Goal: Information Seeking & Learning: Learn about a topic

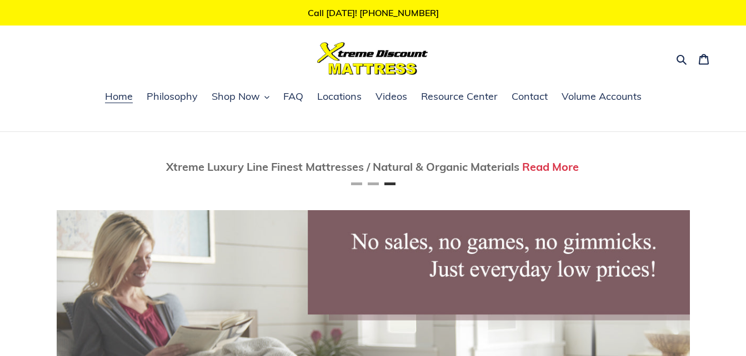
scroll to position [0, 1266]
click at [235, 94] on span "Shop Now" at bounding box center [236, 96] width 48 height 13
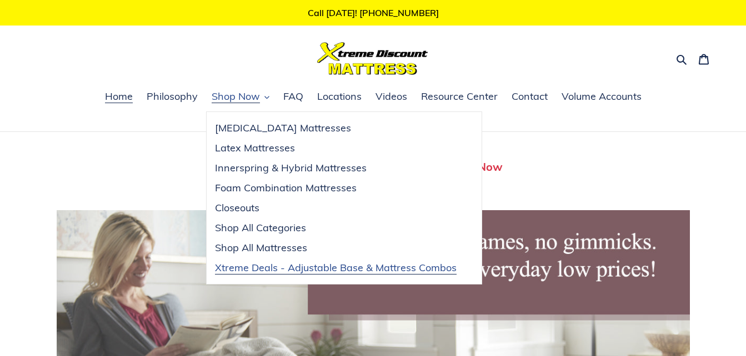
scroll to position [0, 0]
click at [257, 249] on span "Shop All Mattresses" at bounding box center [261, 248] width 92 height 13
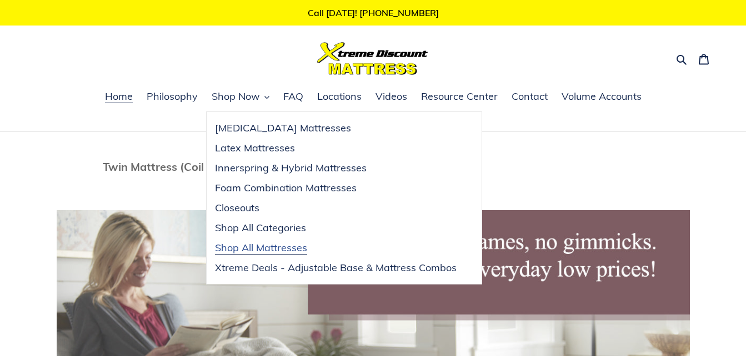
scroll to position [0, 456]
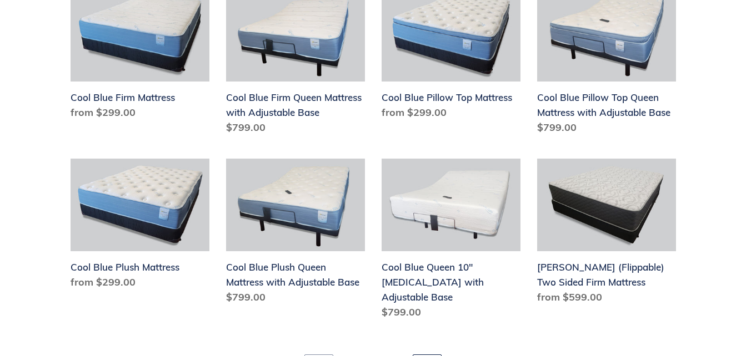
scroll to position [1388, 0]
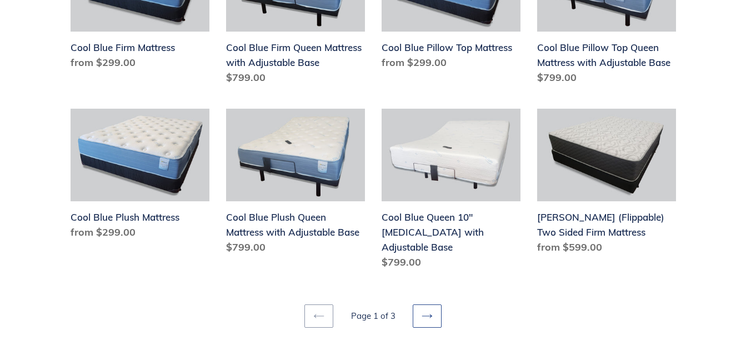
click at [425, 311] on icon at bounding box center [426, 316] width 11 height 11
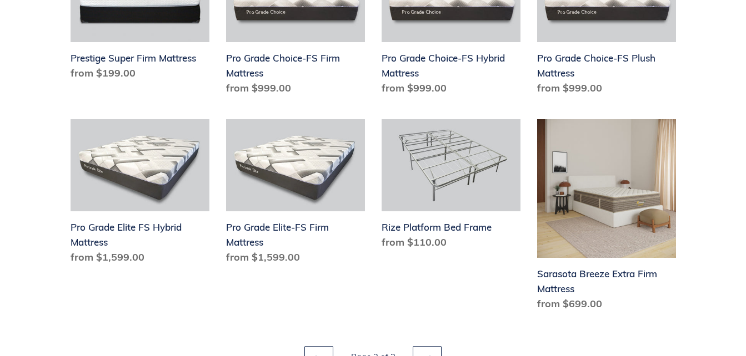
scroll to position [1444, 0]
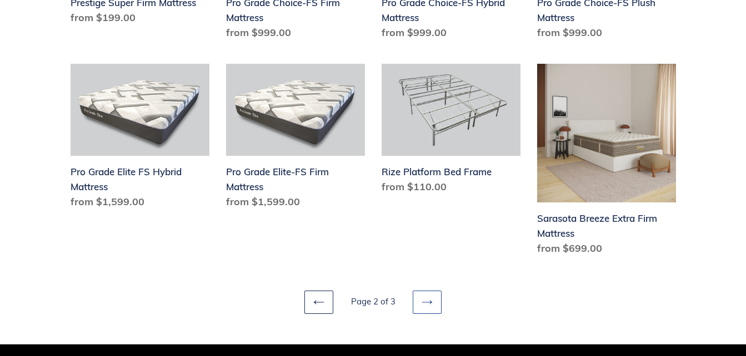
click at [431, 302] on icon at bounding box center [426, 302] width 11 height 11
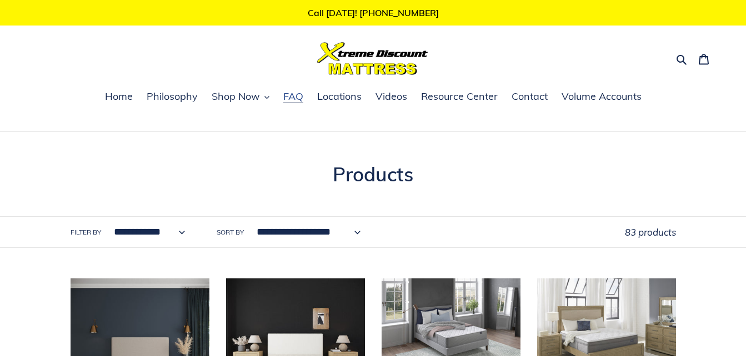
click at [298, 98] on span "FAQ" at bounding box center [293, 96] width 20 height 13
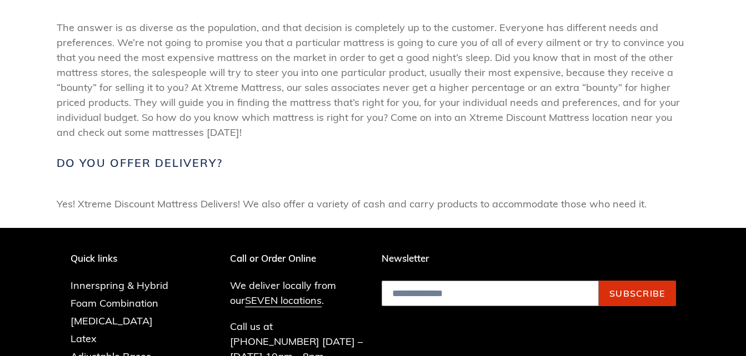
scroll to position [500, 0]
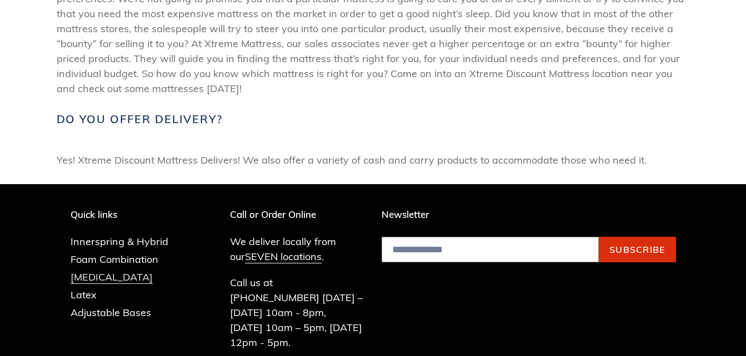
click at [127, 278] on link "[MEDICAL_DATA]" at bounding box center [112, 277] width 82 height 13
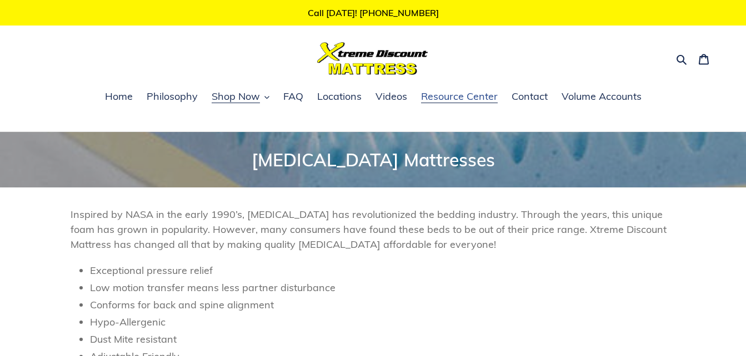
click at [433, 99] on span "Resource Center" at bounding box center [459, 96] width 77 height 13
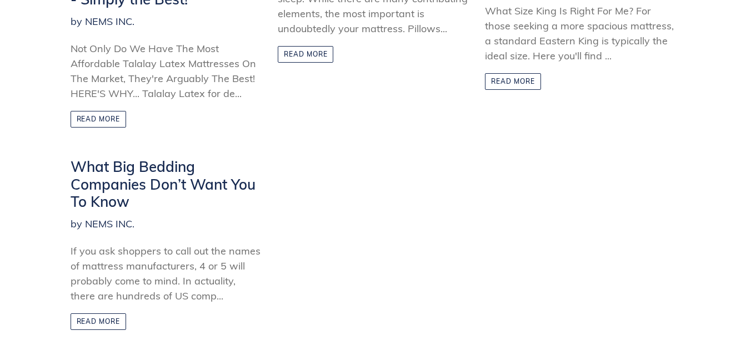
scroll to position [444, 0]
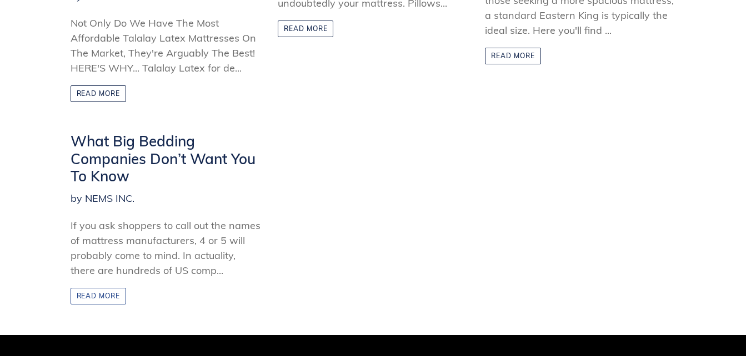
click at [99, 294] on link "Read more" at bounding box center [99, 296] width 56 height 17
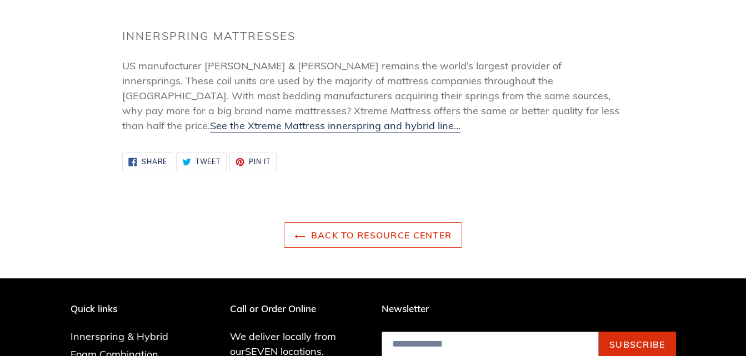
scroll to position [833, 0]
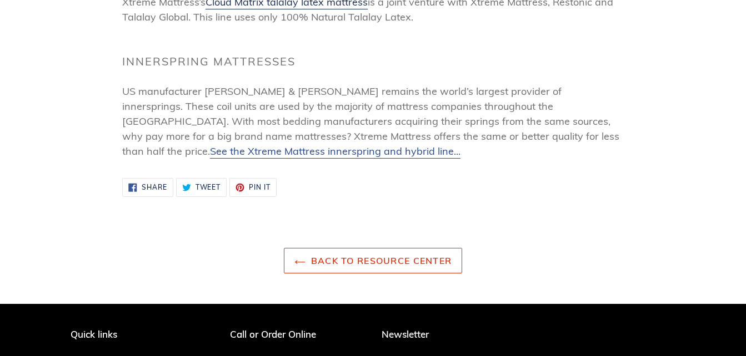
click at [436, 145] on span "See the Xtreme Mattress innerspring and hybrid line..." at bounding box center [335, 151] width 250 height 13
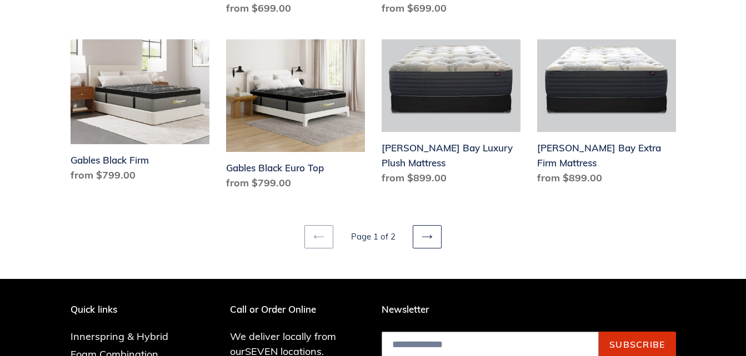
scroll to position [1666, 0]
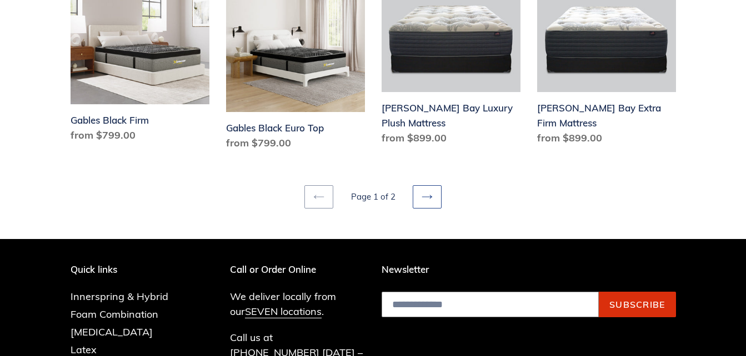
click at [428, 192] on icon at bounding box center [426, 197] width 11 height 11
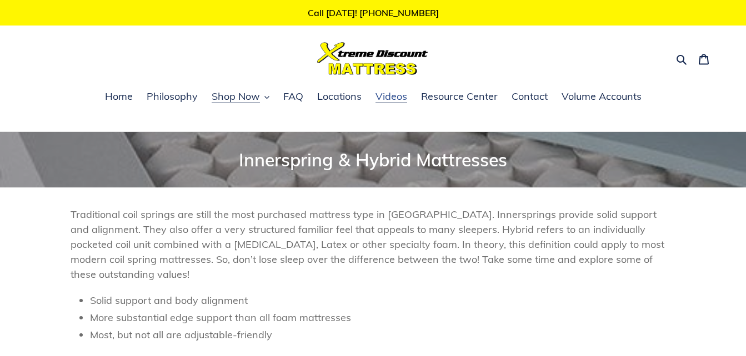
click at [393, 101] on span "Videos" at bounding box center [391, 96] width 32 height 13
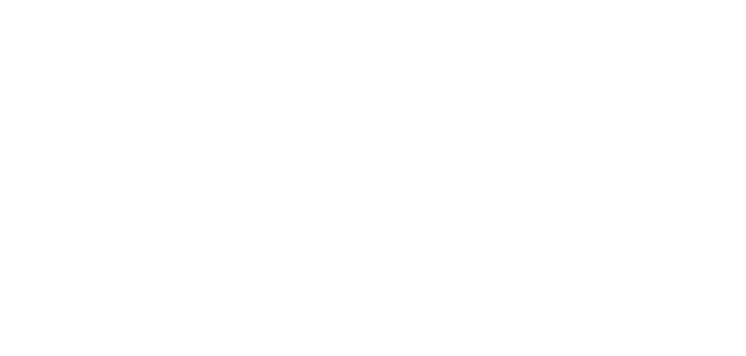
scroll to position [389, 0]
click at [445, 258] on div at bounding box center [535, 340] width 308 height 173
click at [440, 250] on div at bounding box center [535, 340] width 325 height 190
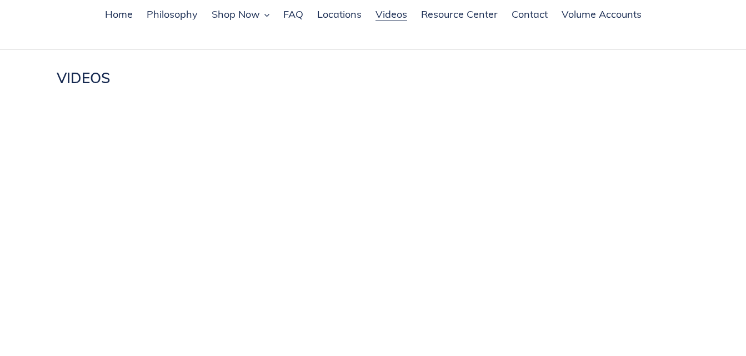
scroll to position [56, 0]
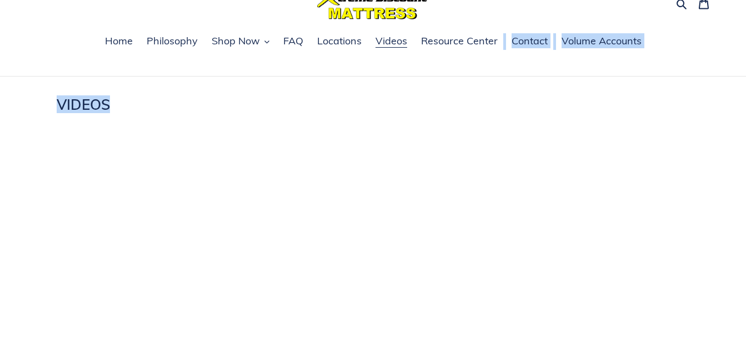
drag, startPoint x: 458, startPoint y: 77, endPoint x: 458, endPoint y: 83, distance: 6.1
drag, startPoint x: 458, startPoint y: 83, endPoint x: 446, endPoint y: 123, distance: 41.6
click at [446, 123] on div "VIDEOS" at bounding box center [373, 109] width 633 height 27
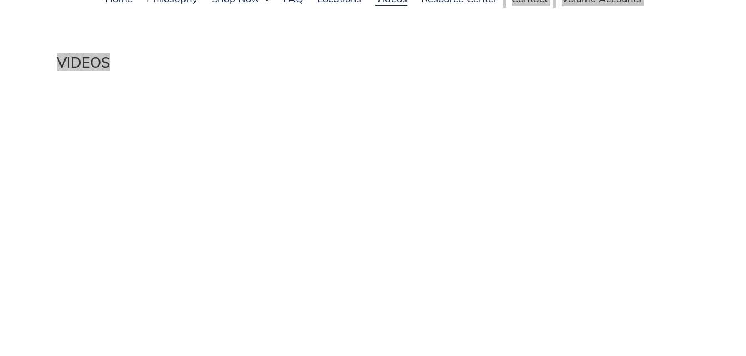
scroll to position [0, 0]
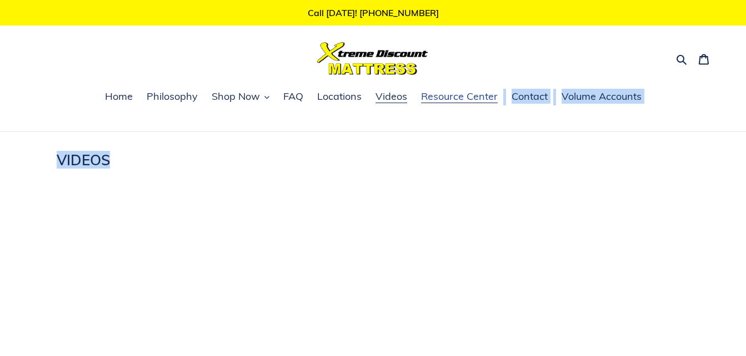
click at [435, 96] on span "Resource Center" at bounding box center [459, 96] width 77 height 13
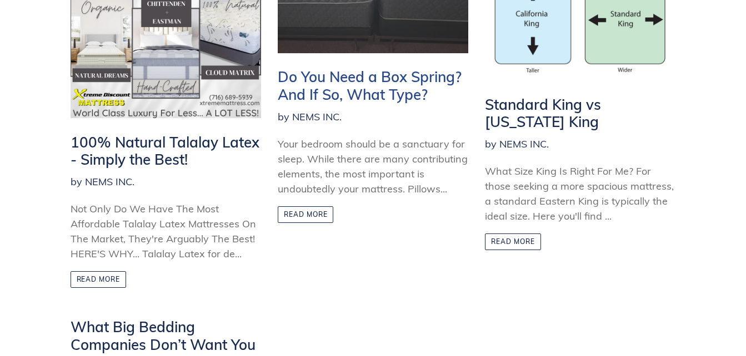
scroll to position [278, 0]
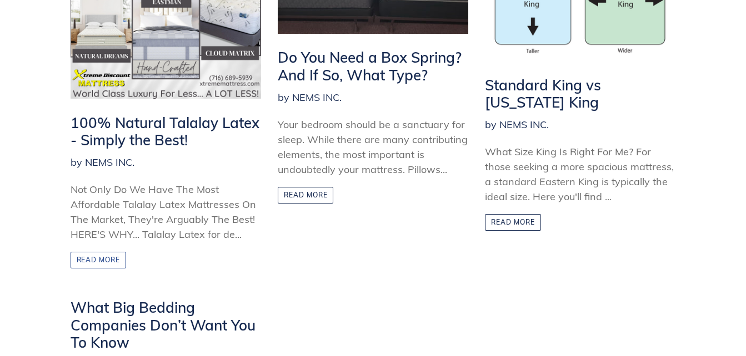
click at [88, 259] on link "Read more" at bounding box center [99, 260] width 56 height 17
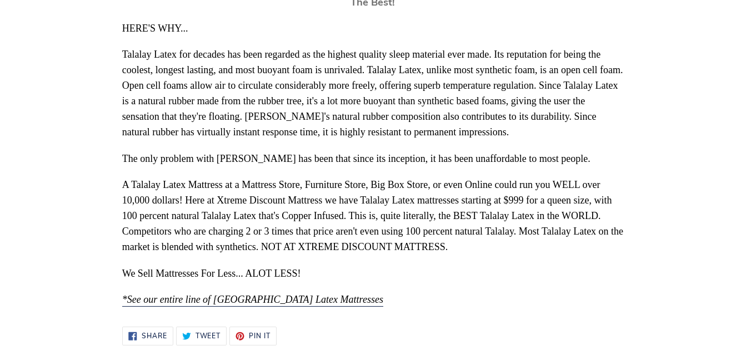
scroll to position [278, 0]
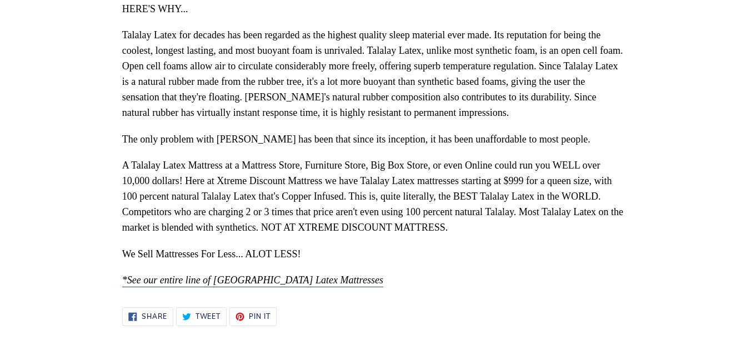
click at [189, 280] on span "*See our entire line of [GEOGRAPHIC_DATA] Latex Mattresses" at bounding box center [252, 280] width 261 height 11
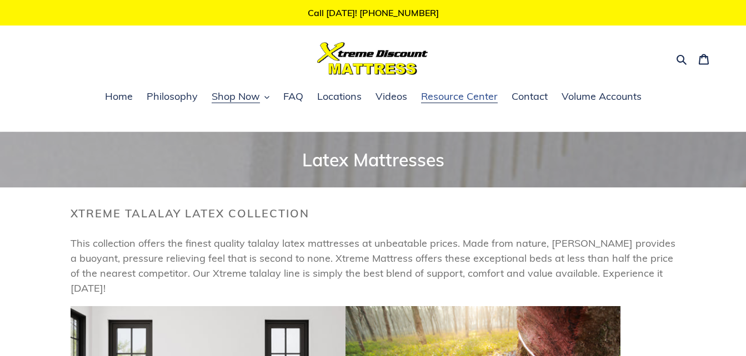
click at [460, 98] on span "Resource Center" at bounding box center [459, 96] width 77 height 13
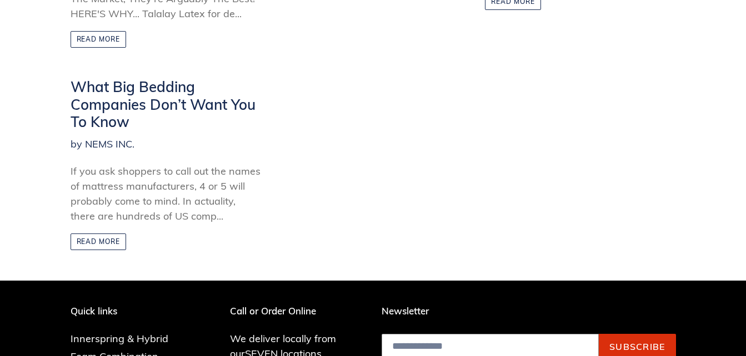
scroll to position [500, 0]
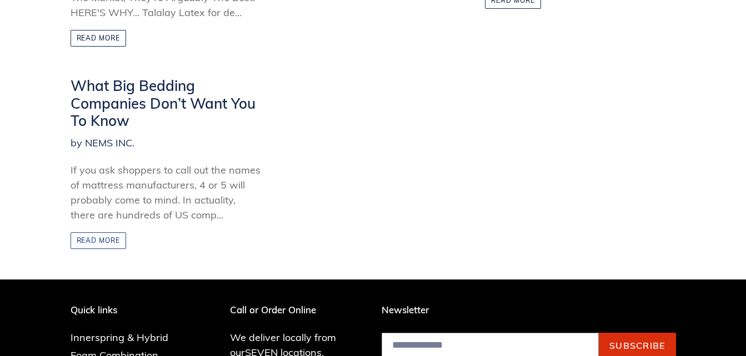
click at [113, 242] on link "Read more" at bounding box center [99, 241] width 56 height 17
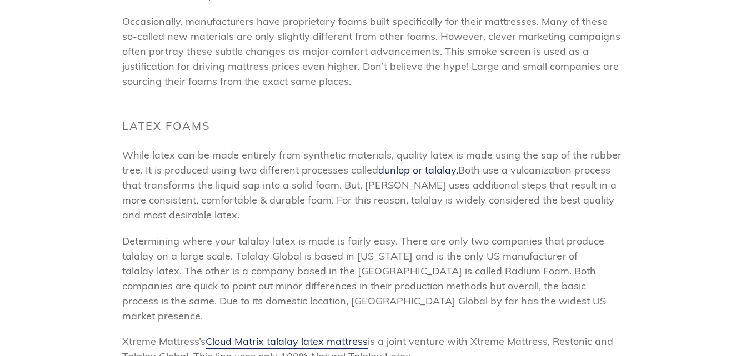
scroll to position [500, 0]
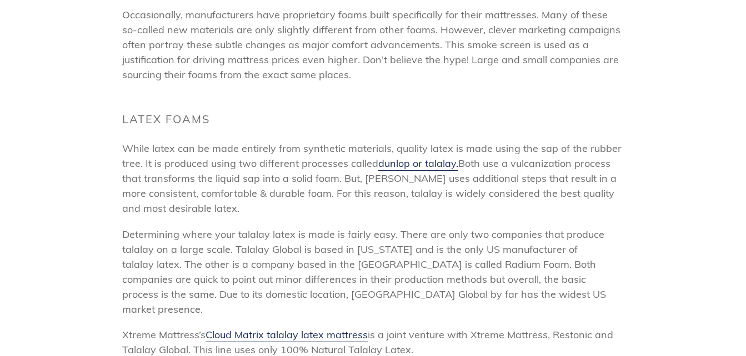
click at [376, 203] on p "While latex can be made entirely from synthetic materials, quality latex is mad…" at bounding box center [372, 178] width 501 height 75
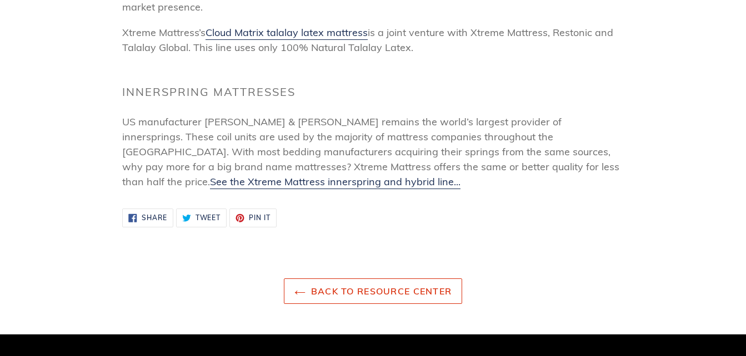
scroll to position [837, 0]
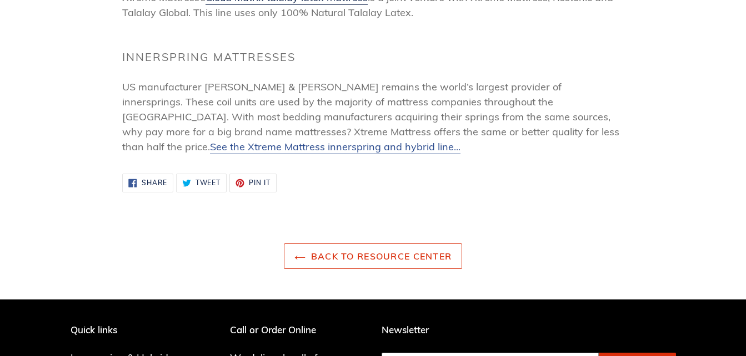
click at [460, 140] on span "See the Xtreme Mattress innerspring and hybrid line..." at bounding box center [335, 146] width 250 height 13
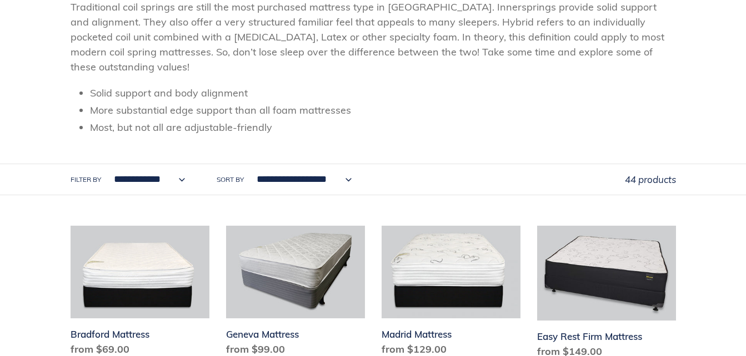
scroll to position [212, 0]
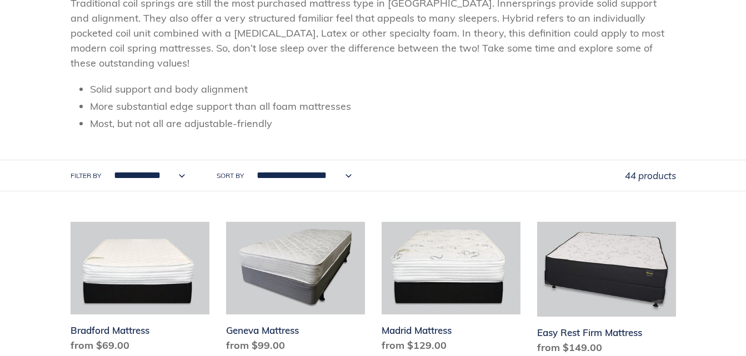
drag, startPoint x: 311, startPoint y: 156, endPoint x: 521, endPoint y: 184, distance: 212.3
click at [521, 184] on header "Collection: Innerspring & Hybrid Mattresses Traditional coil springs are still …" at bounding box center [373, 56] width 746 height 271
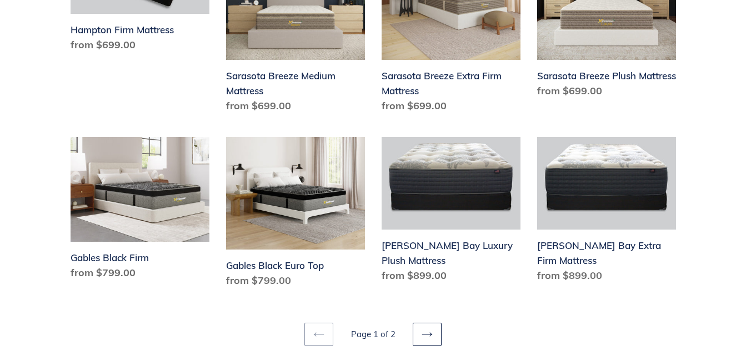
scroll to position [1597, 0]
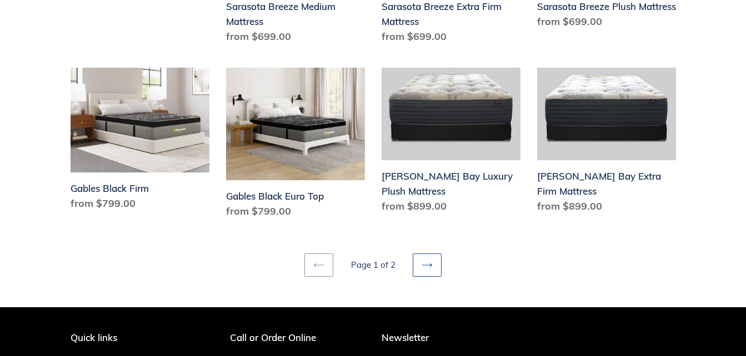
click at [419, 254] on link "Next page" at bounding box center [427, 265] width 29 height 23
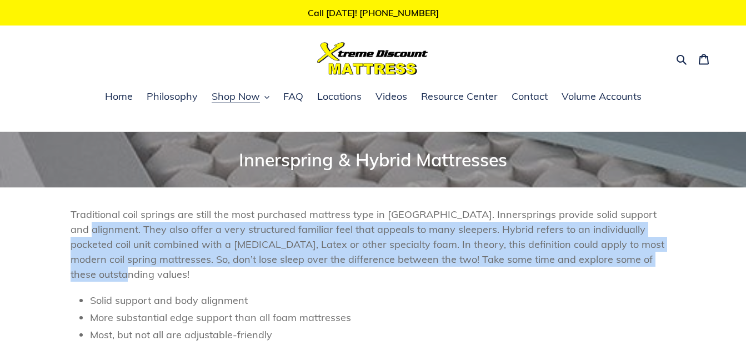
drag, startPoint x: 621, startPoint y: 269, endPoint x: 720, endPoint y: 217, distance: 112.0
click at [720, 217] on header "Collection: Innerspring & Hybrid Mattresses Traditional coil springs are still …" at bounding box center [373, 267] width 746 height 271
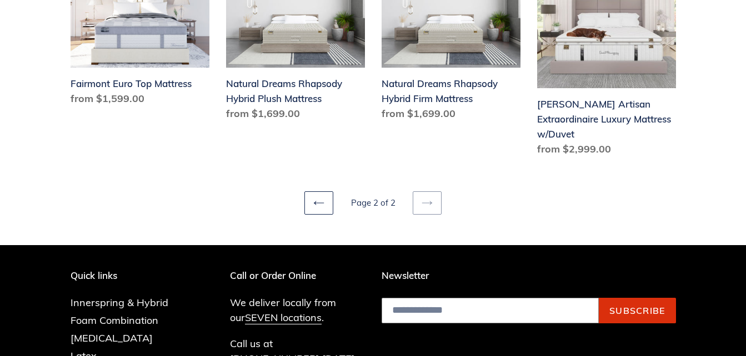
scroll to position [823, 0]
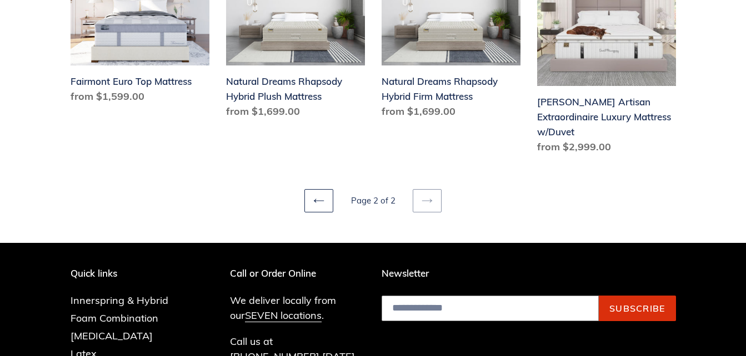
click at [398, 275] on p "Newsletter" at bounding box center [528, 273] width 294 height 11
click at [131, 318] on link "Foam Combination" at bounding box center [115, 318] width 88 height 13
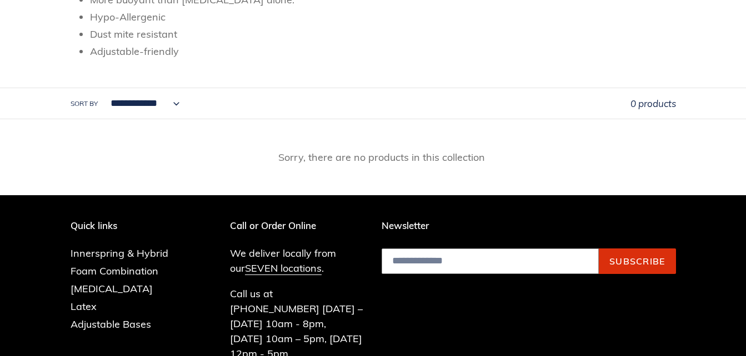
scroll to position [420, 0]
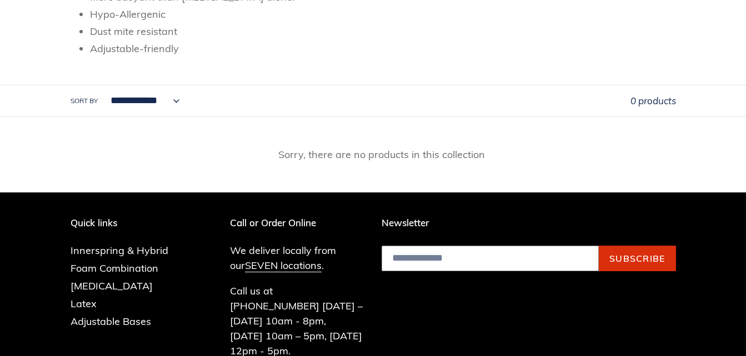
click at [400, 224] on p "Newsletter" at bounding box center [528, 223] width 294 height 11
click at [416, 222] on p "Newsletter" at bounding box center [528, 223] width 294 height 11
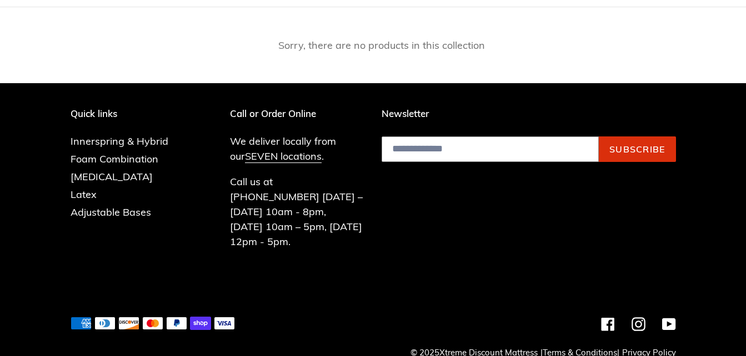
scroll to position [531, 0]
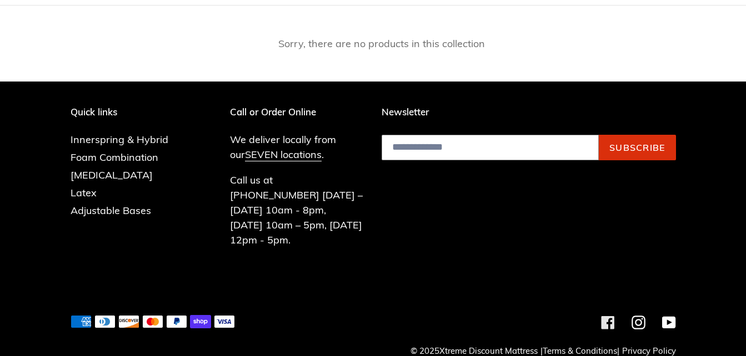
click at [607, 316] on icon at bounding box center [607, 322] width 13 height 13
